Goal: Information Seeking & Learning: Learn about a topic

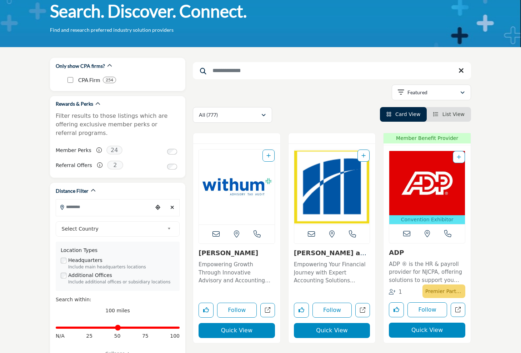
scroll to position [40, 0]
click at [243, 274] on p "Empowering Growth Through Innovative Advisory and Accounting Solutions This for…" at bounding box center [236, 273] width 76 height 24
click at [238, 331] on button "Quick View" at bounding box center [236, 330] width 76 height 15
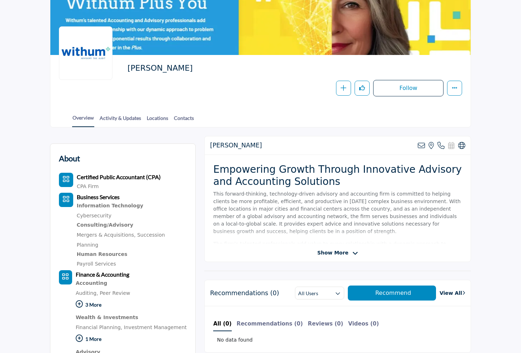
scroll to position [54, 0]
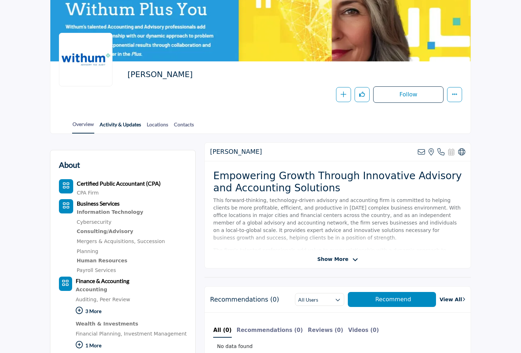
click at [116, 125] on link "Activity & Updates" at bounding box center [120, 127] width 42 height 12
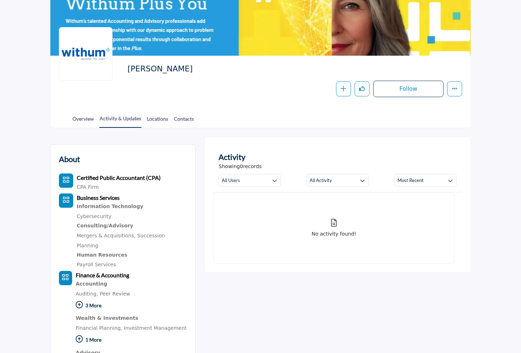
scroll to position [49, 0]
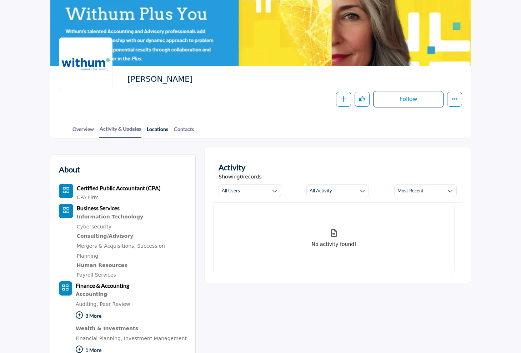
click at [158, 130] on link "Locations" at bounding box center [157, 131] width 22 height 12
